Goal: Information Seeking & Learning: Learn about a topic

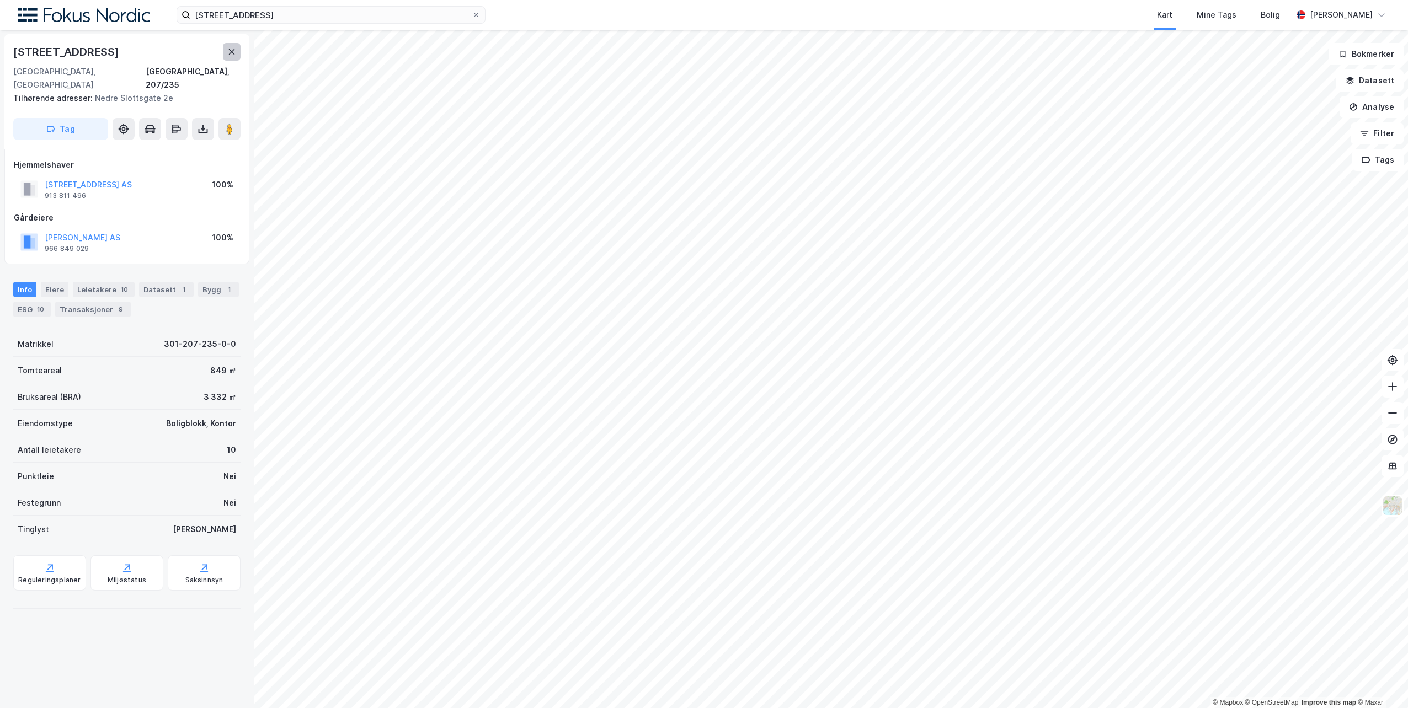
click at [227, 51] on button at bounding box center [232, 52] width 18 height 18
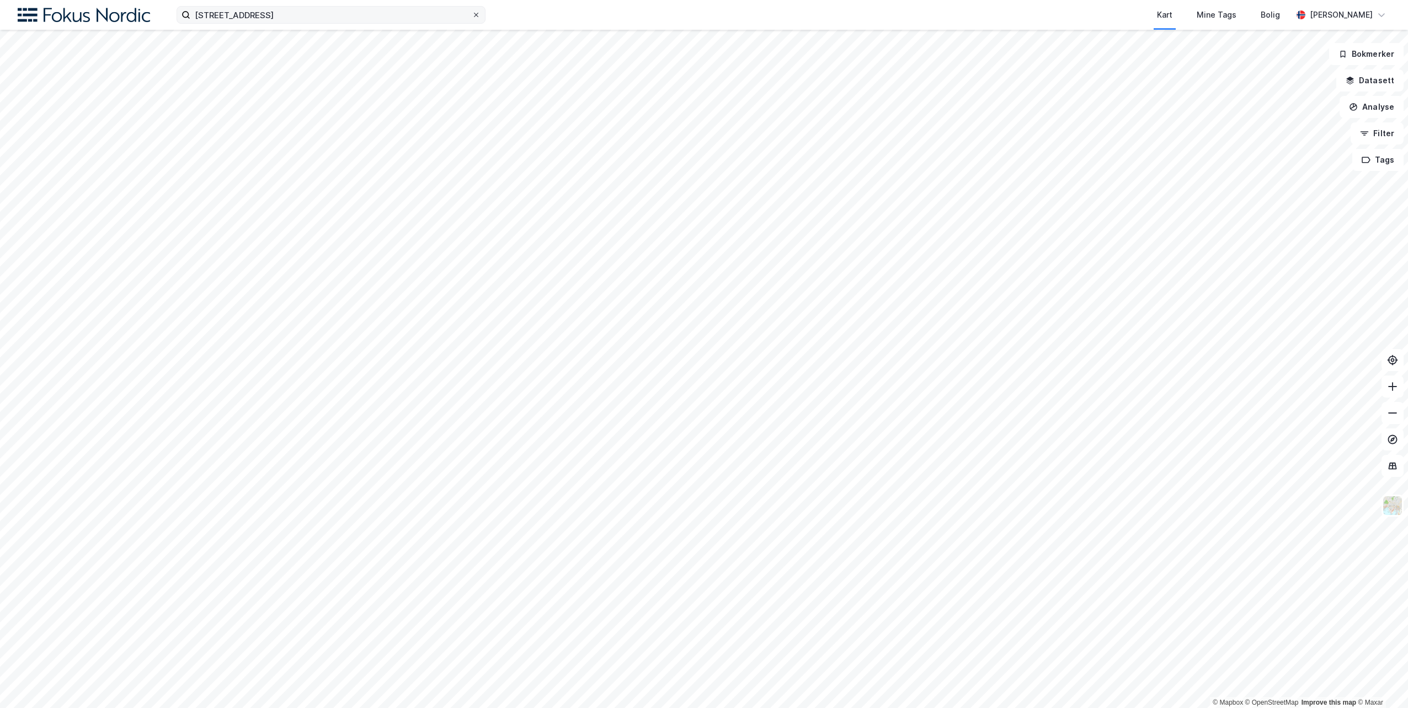
click at [476, 16] on icon at bounding box center [476, 15] width 7 height 7
click at [472, 16] on input "[STREET_ADDRESS]" at bounding box center [330, 15] width 281 height 17
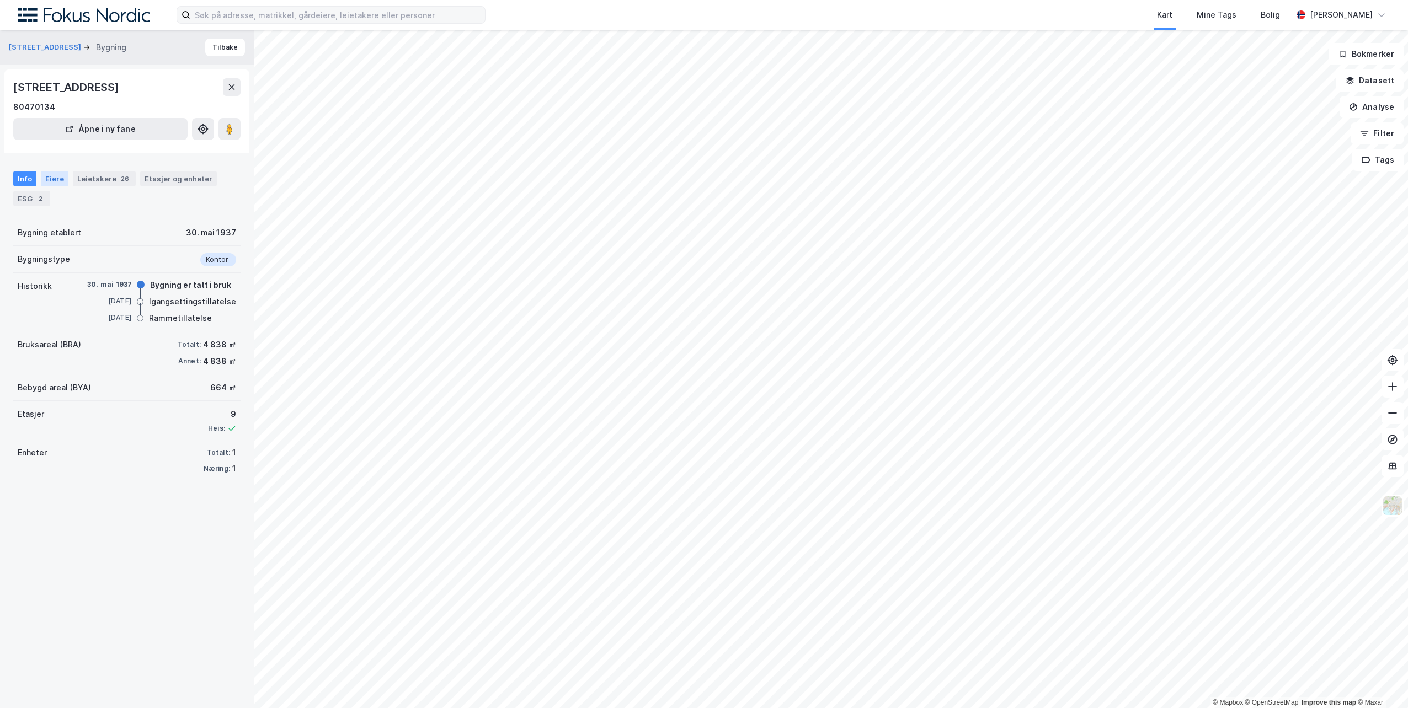
click at [49, 178] on div "Eiere" at bounding box center [55, 178] width 28 height 15
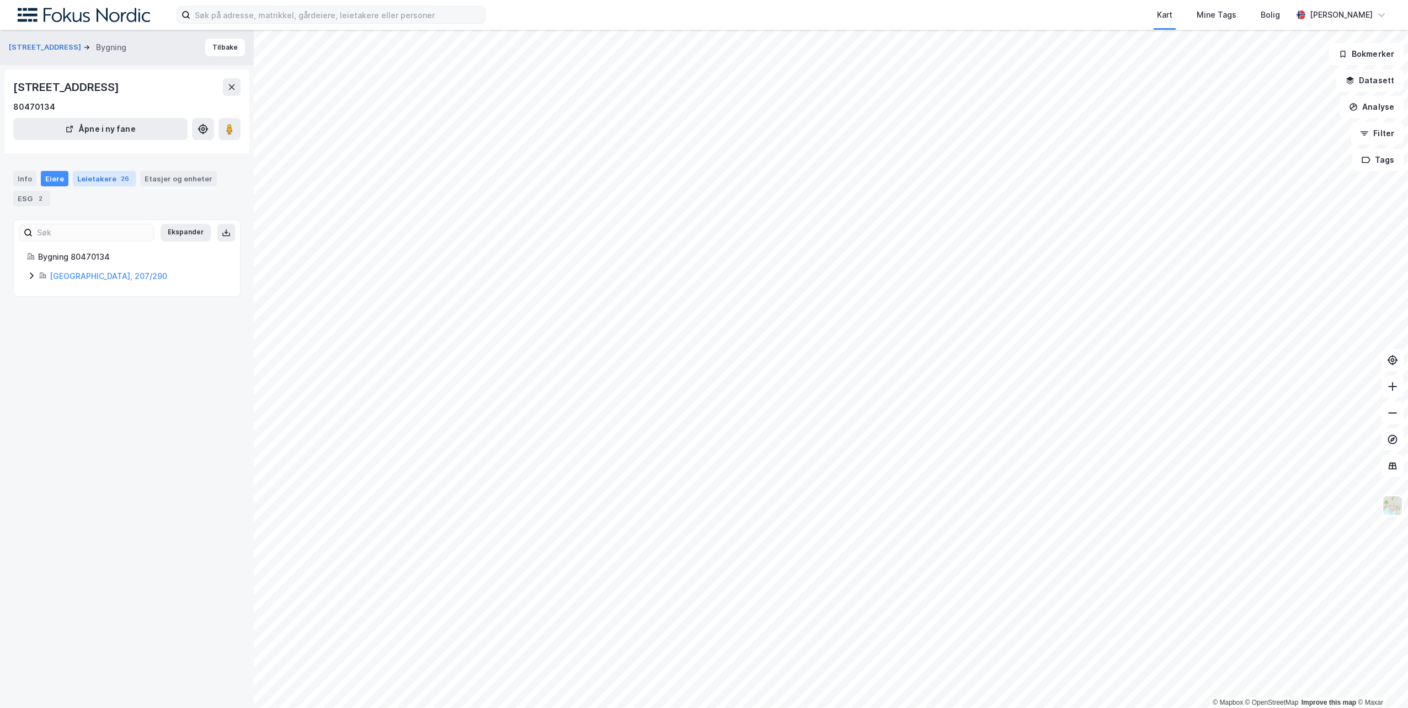
click at [99, 178] on div "Leietakere 26" at bounding box center [104, 178] width 63 height 15
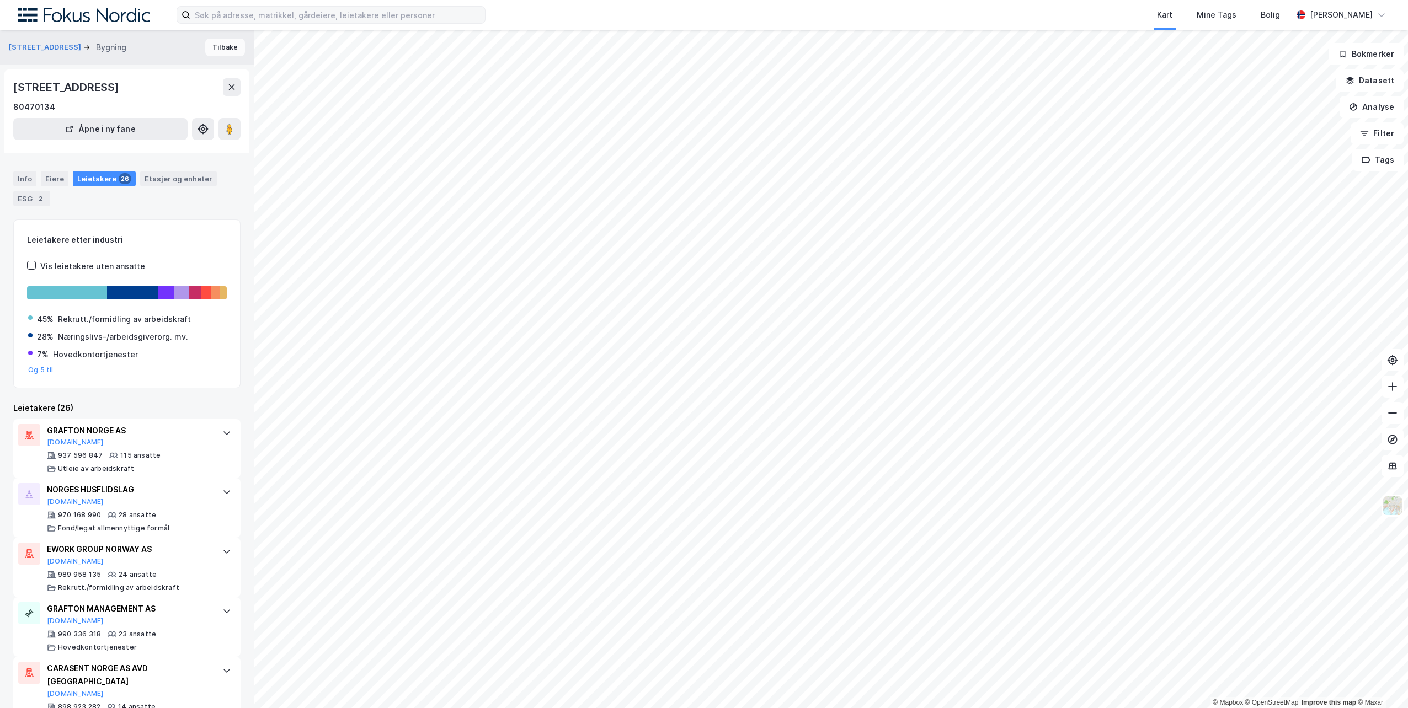
click at [220, 51] on button "Tilbake" at bounding box center [225, 48] width 40 height 18
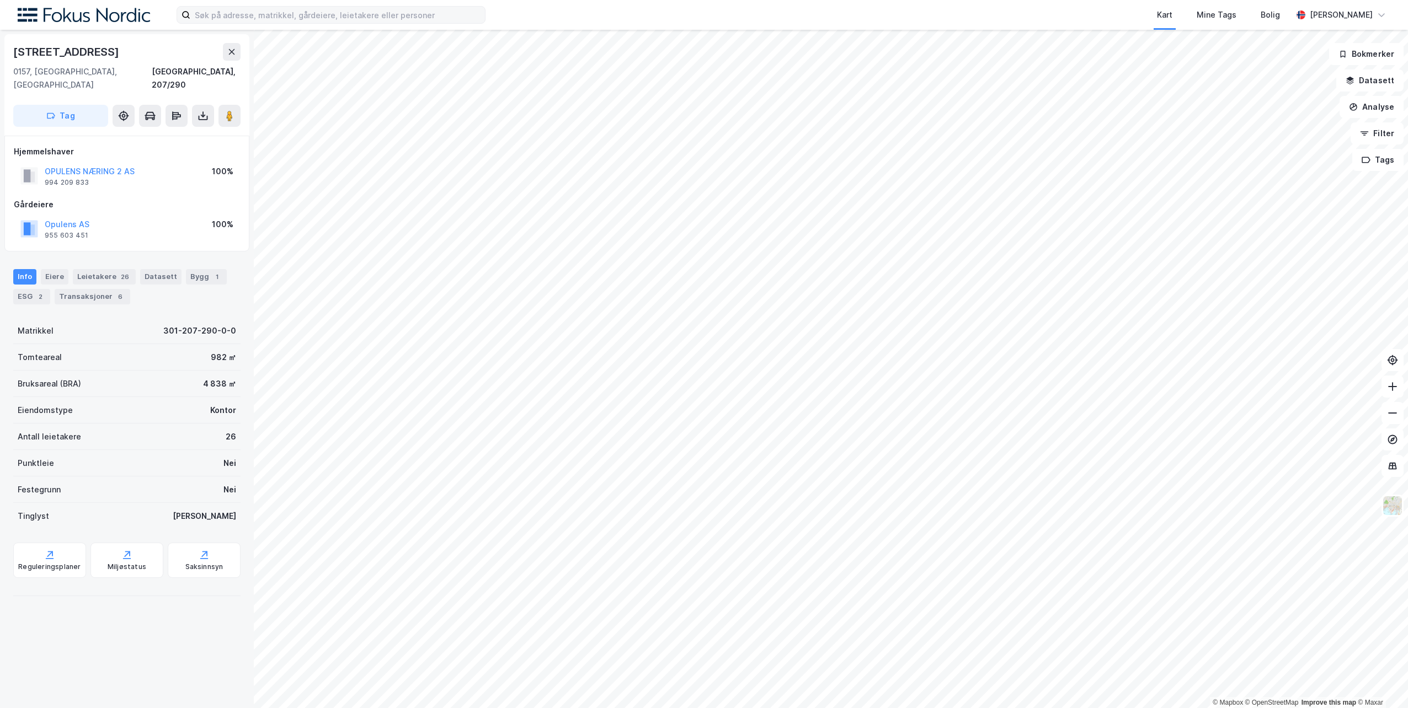
click at [70, 218] on div "Opulens AS" at bounding box center [67, 224] width 45 height 13
click at [0, 0] on button "Opulens AS" at bounding box center [0, 0] width 0 height 0
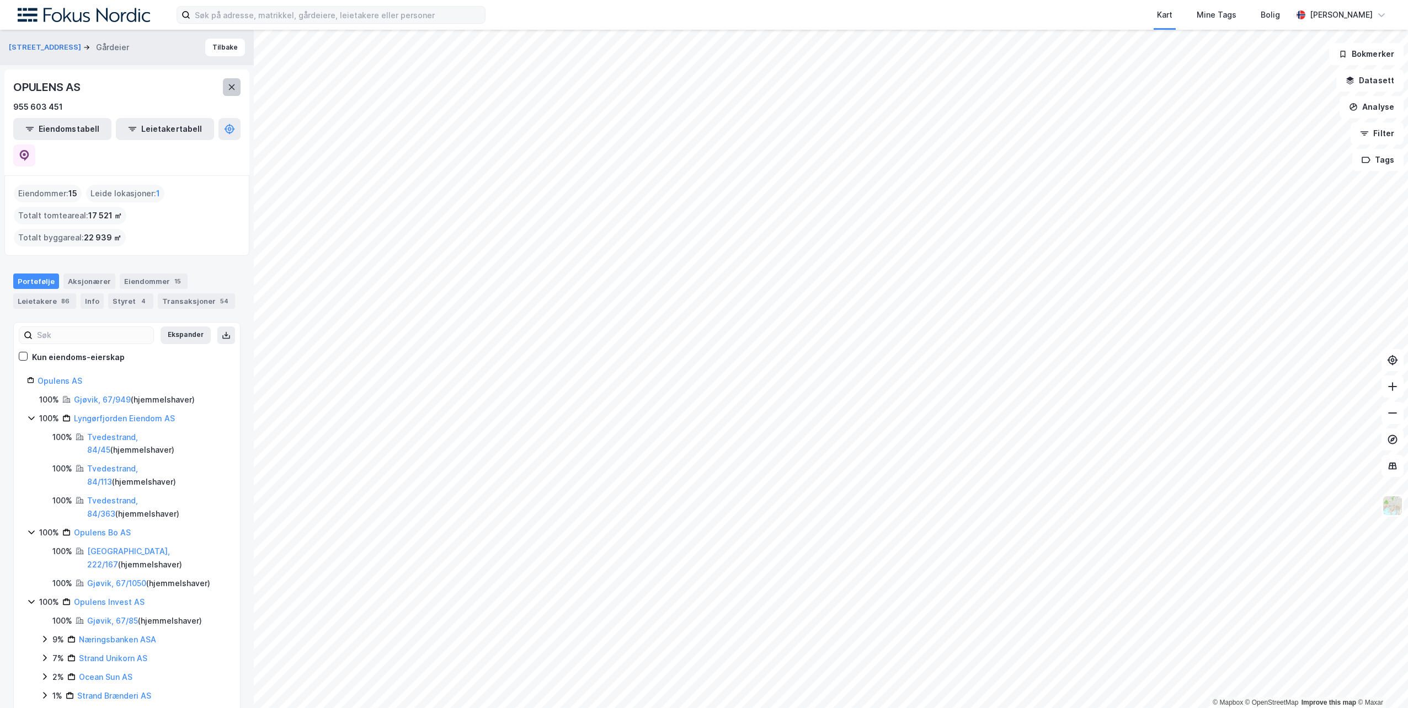
click at [231, 85] on icon at bounding box center [231, 87] width 9 height 9
